Goal: Complete application form

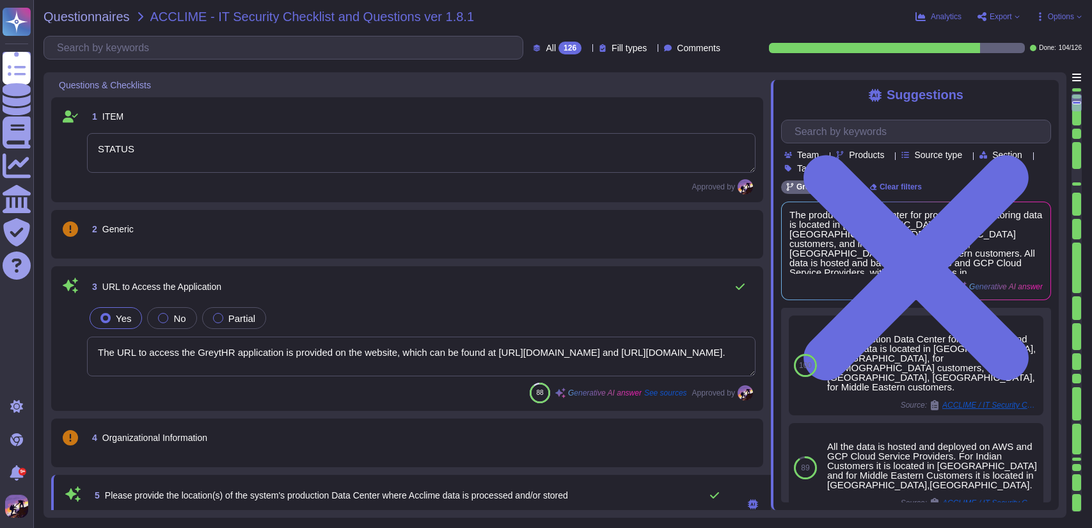
type textarea "STATUS"
type textarea "The URL to access the GreytHR application is provided on the website, which can…"
type textarea "The production Data Center for processing and storing data is located in [GEOGR…"
type textarea "All the data is hosted and deployed on AWS and GCP Cloud Service Providers. For…"
type textarea "Yes, our privacy policy is posted on our website. You can refer to it for compr…"
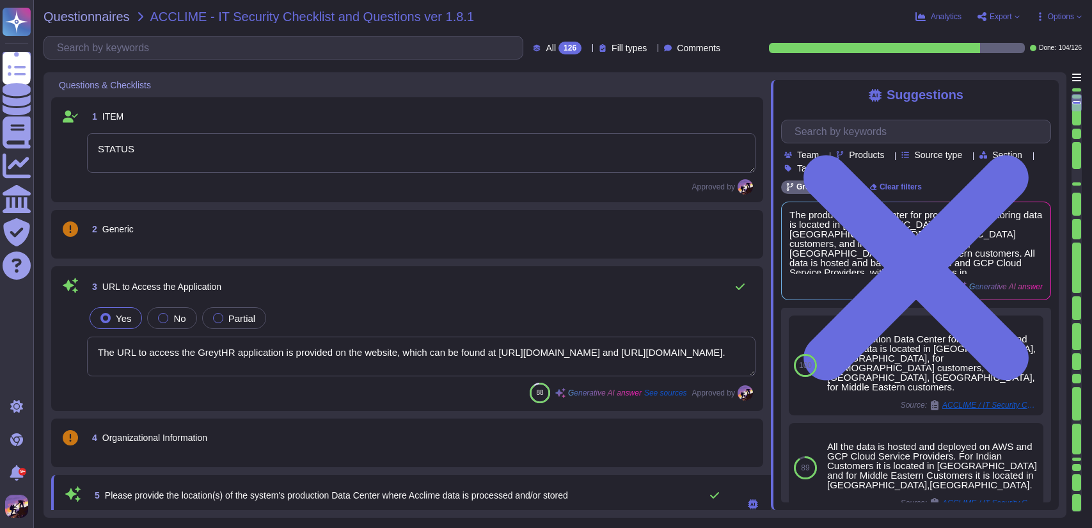
type textarea "In the event of a security incident where data may have been exposed to unautho…"
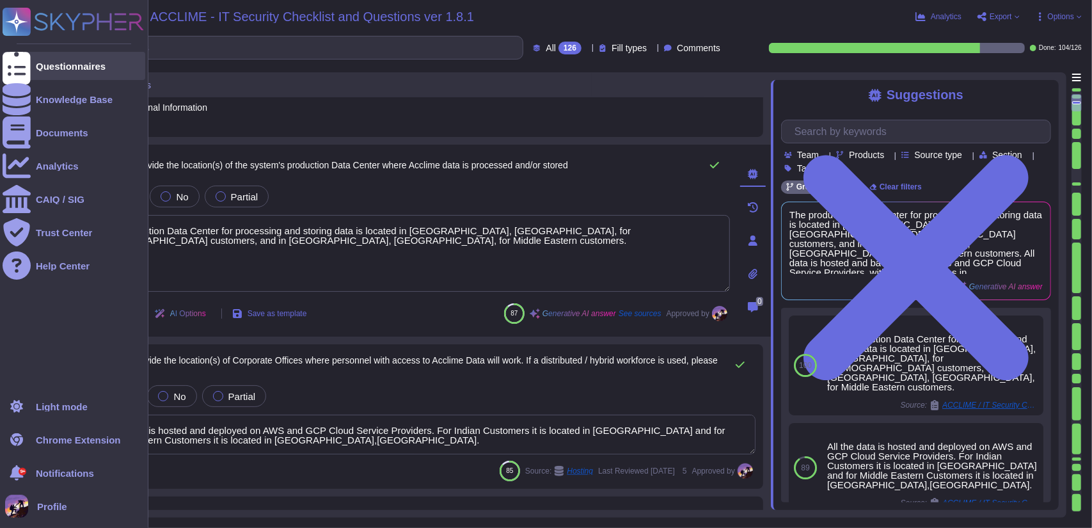
drag, startPoint x: 0, startPoint y: 0, endPoint x: 32, endPoint y: 71, distance: 77.9
click at [32, 71] on div "Questionnaires" at bounding box center [74, 66] width 143 height 28
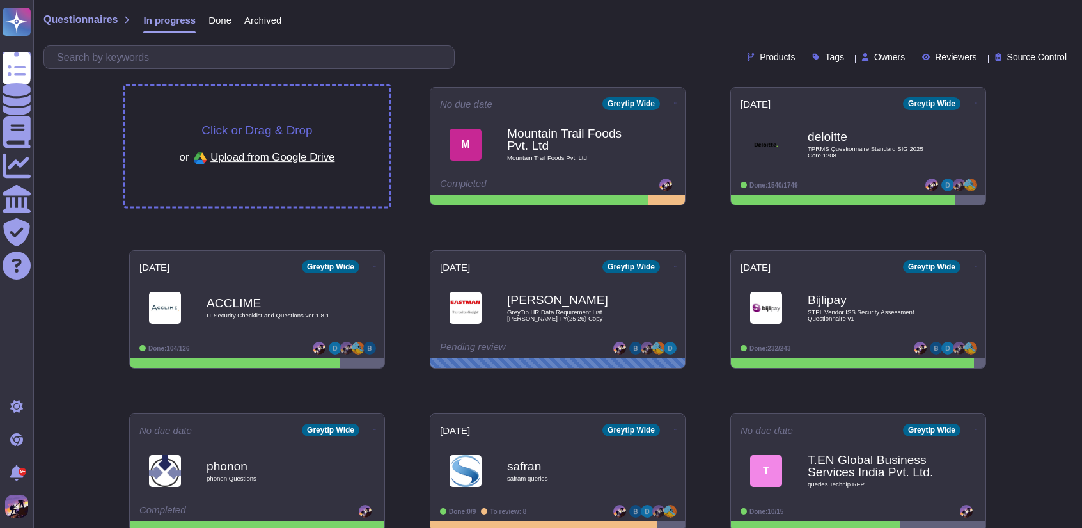
click at [323, 118] on div "Click or Drag & Drop or Upload from Google Drive" at bounding box center [257, 146] width 265 height 120
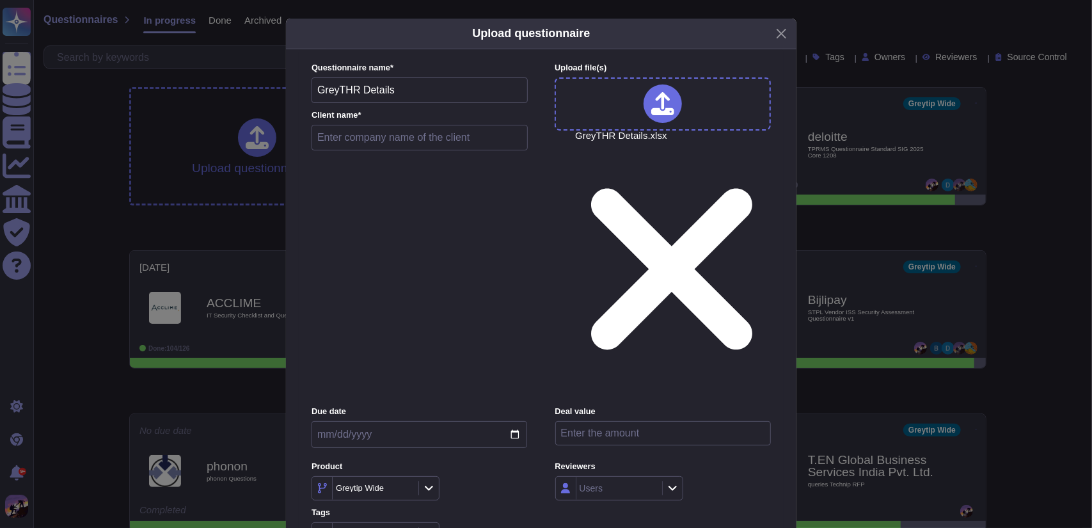
click at [401, 150] on input "text" at bounding box center [419, 138] width 216 height 26
type input "greytHR"
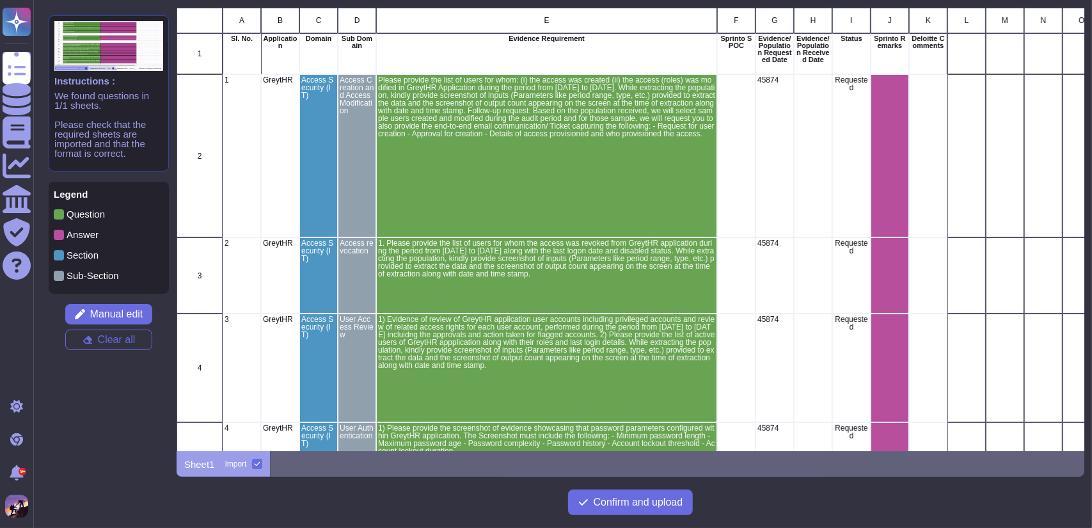
scroll to position [434, 898]
click at [600, 500] on span "Confirm and upload" at bounding box center [639, 502] width 90 height 10
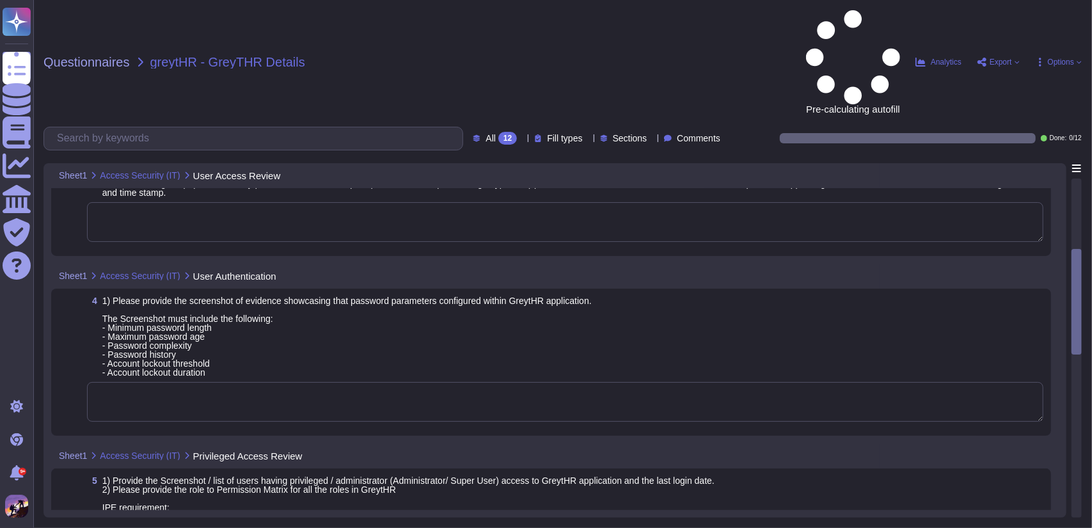
scroll to position [387, 0]
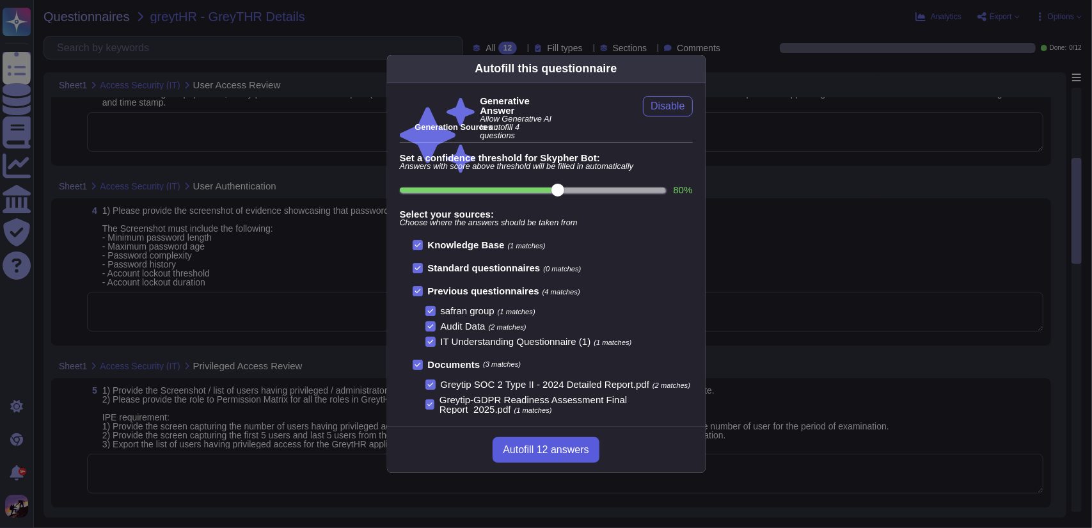
click at [533, 443] on button "Autofill 12 answers" at bounding box center [545, 450] width 106 height 26
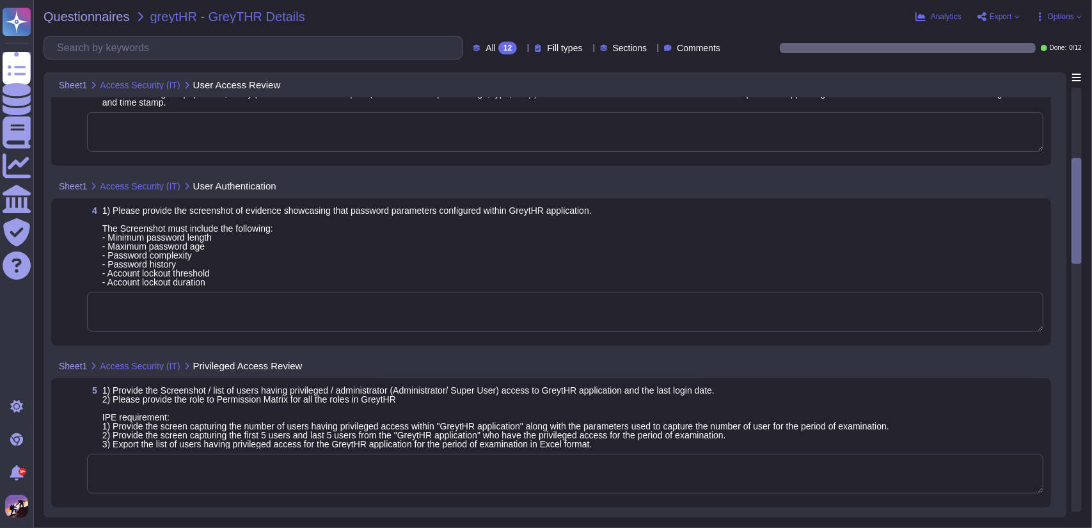
type textarea "Please refer to attachment 'A'."
type textarea "The application and database servers are hosted in the following locations: 1. …"
type textarea "Please share the sample evidence like mails SS regarding to access request and …"
type textarea "This article is not applicable to GreytHR."
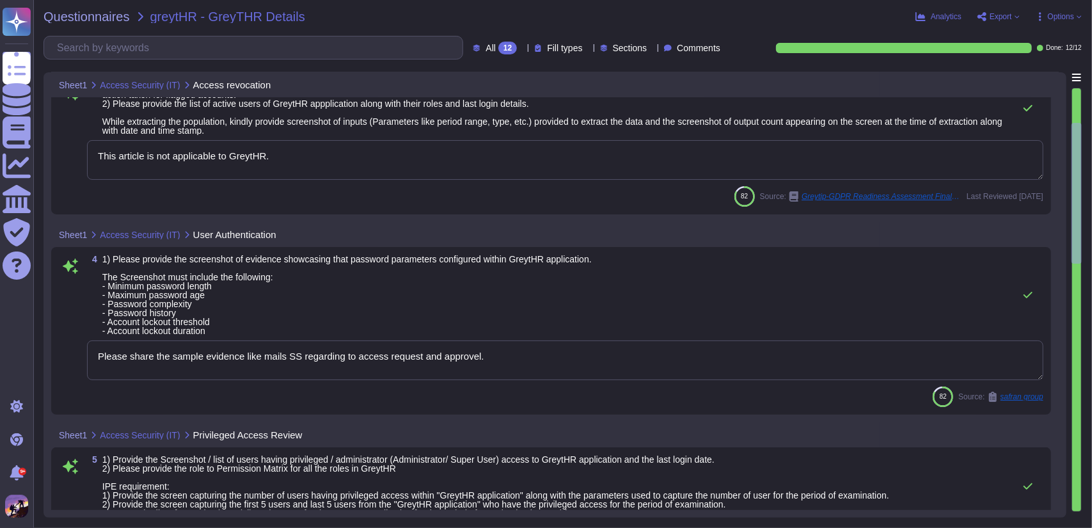
type textarea "Name', 'Team', 'Role/ Designation' and 'Type of Access' to ascertain whether Ad…"
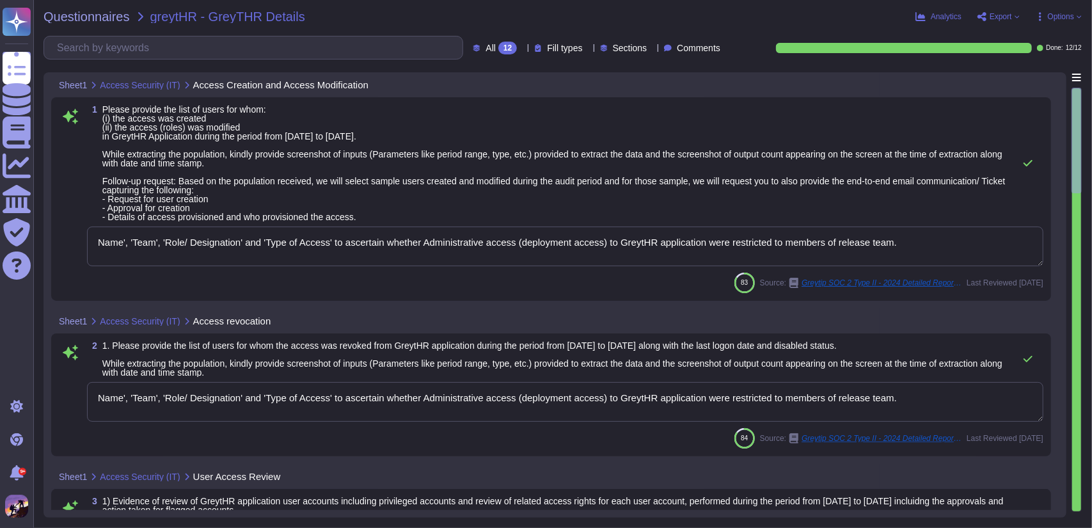
type textarea "Name', 'Team', 'Role/ Designation' and 'Type of Access' to ascertain whether Ad…"
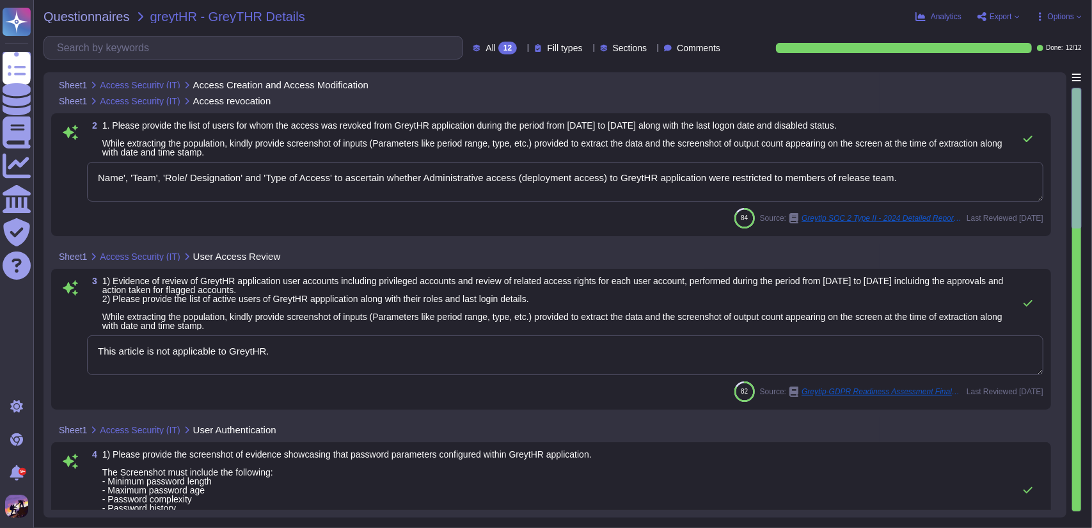
type textarea "Please refer to attachment 'A'."
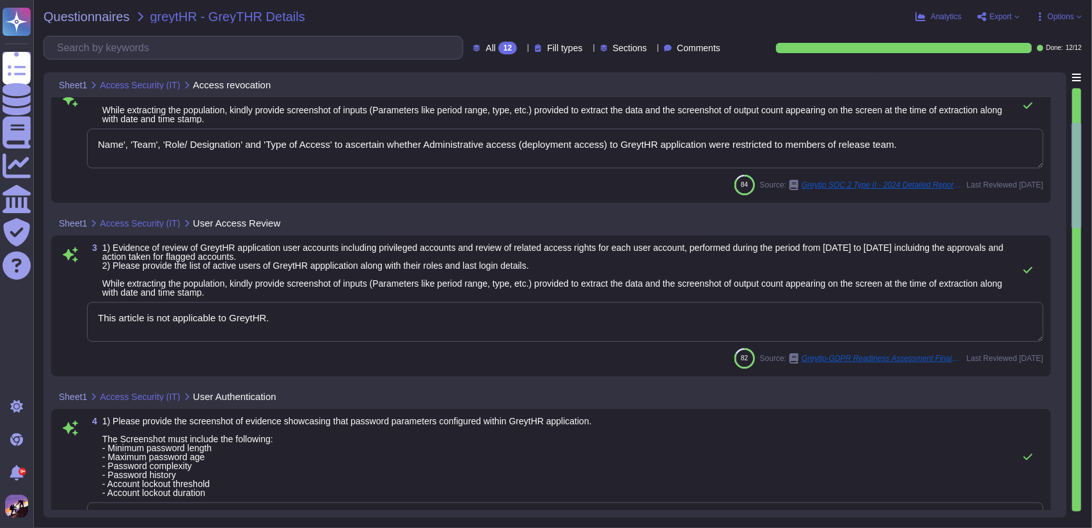
type textarea "The application and database servers are hosted in the following locations: 1. …"
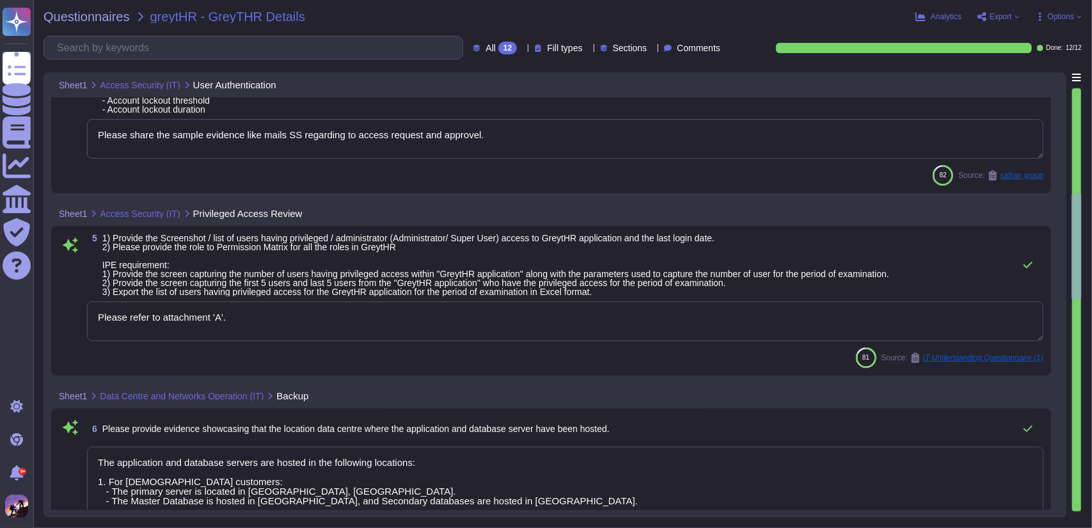
type textarea "The audit trail feature is enabled by default for the GreytHR application, capt…"
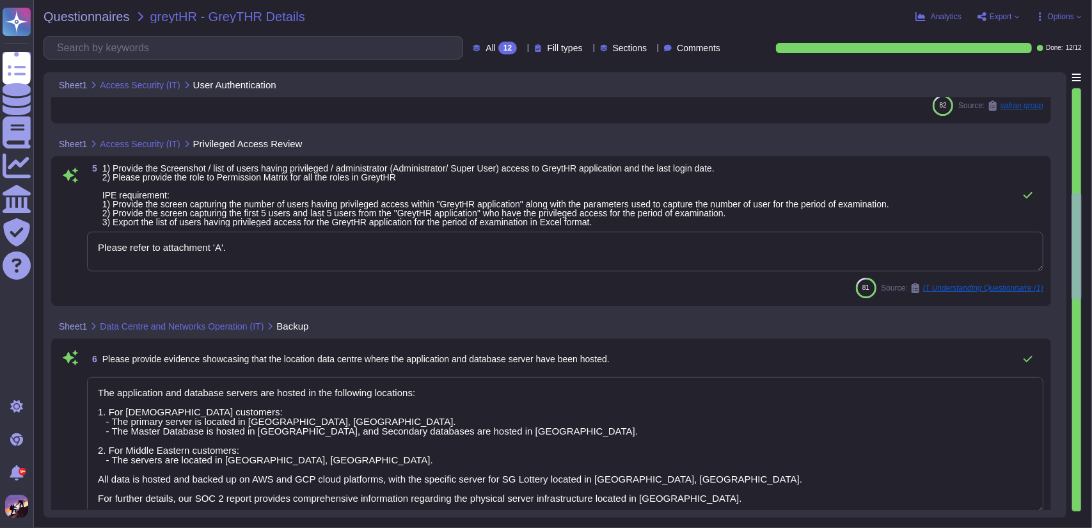
type textarea "1. The financially relevant modules present within the application include: - P…"
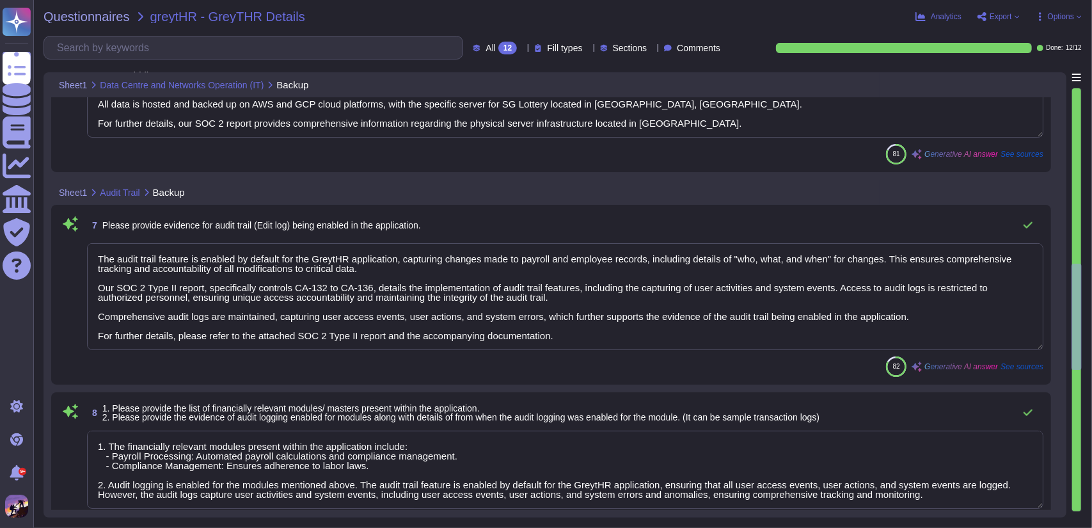
type textarea "We would like to inform you that our SOC 2 Type II auditors have thoroughly ass…"
type textarea "Payroll Records."
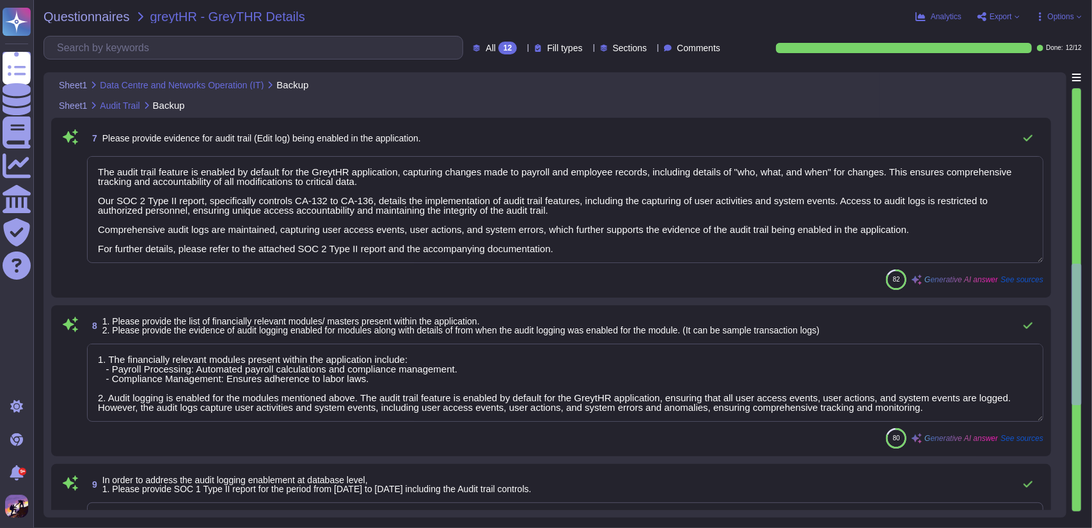
type textarea "We would like to inform you that our SOC 2 Type II auditors have thoroughly ass…"
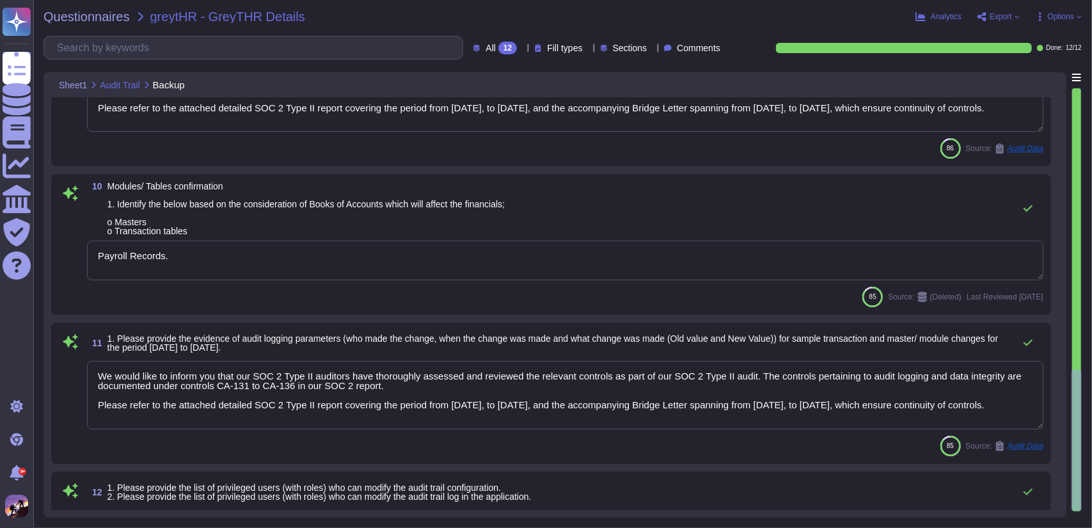
type textarea "1. The privileged users who can modify the audit trail configuration are: - Dev…"
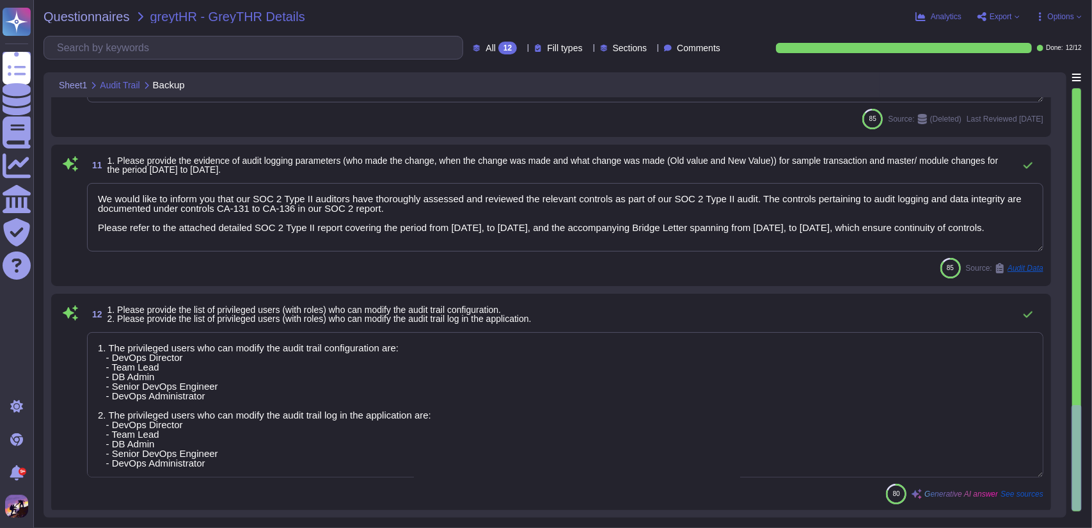
scroll to position [1, 0]
